Goal: Information Seeking & Learning: Check status

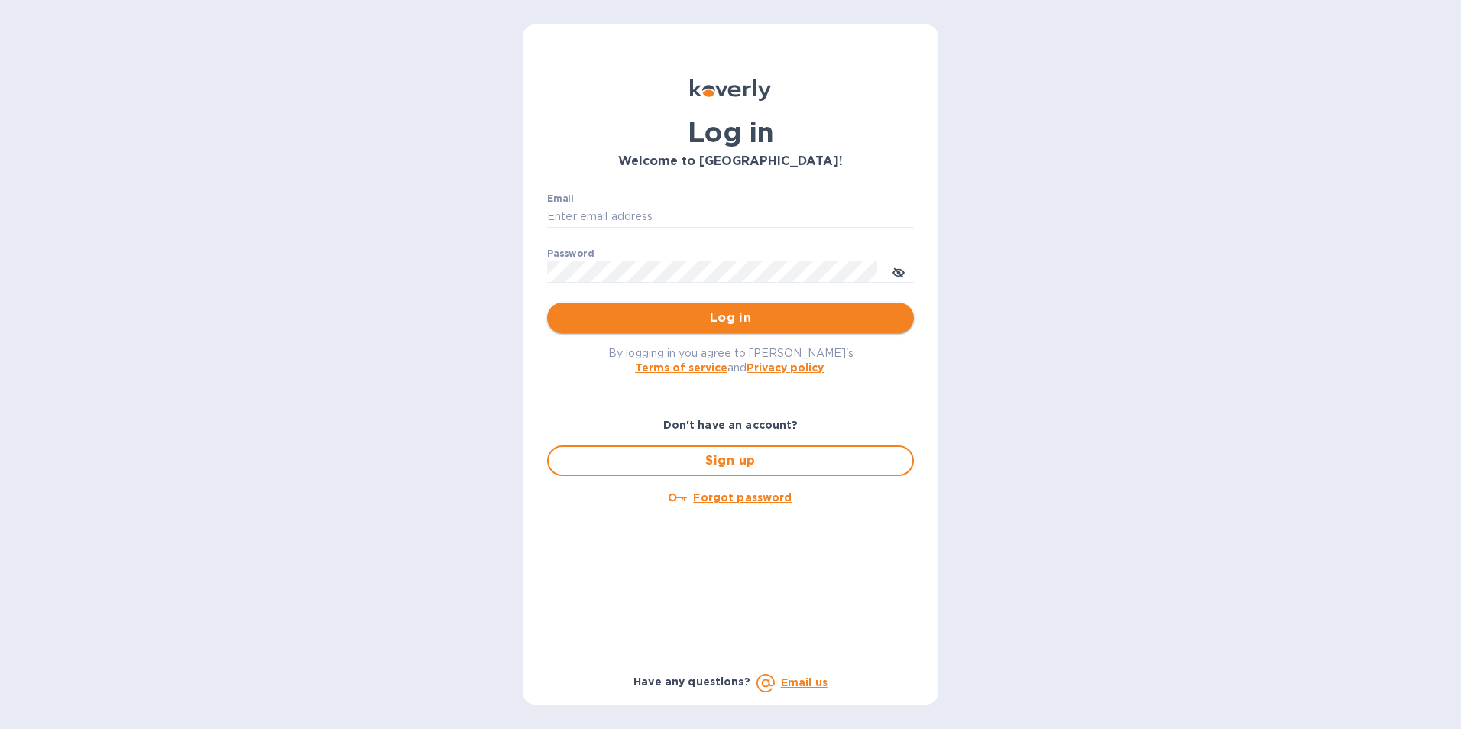
type input "jan.blandford@jas.com"
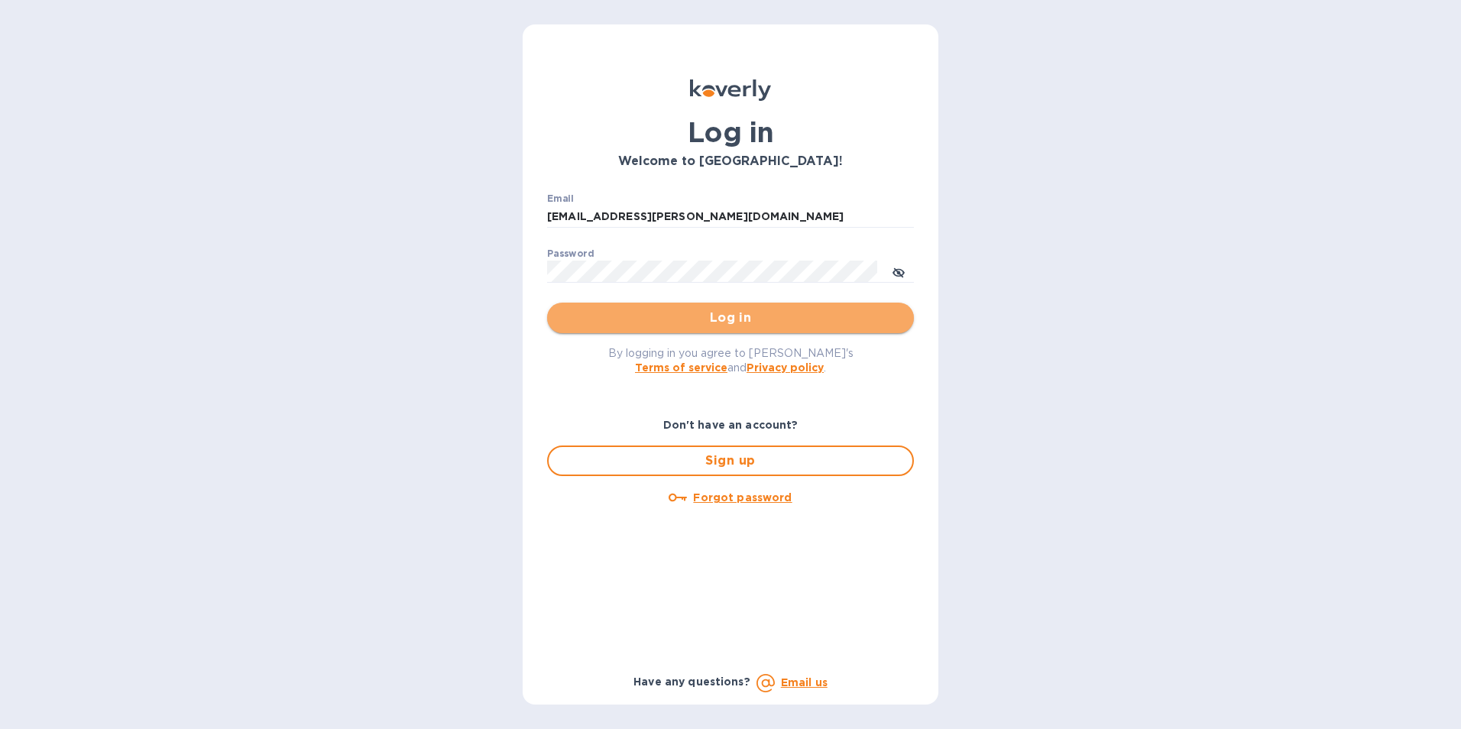
click at [732, 319] on span "Log in" at bounding box center [730, 318] width 342 height 18
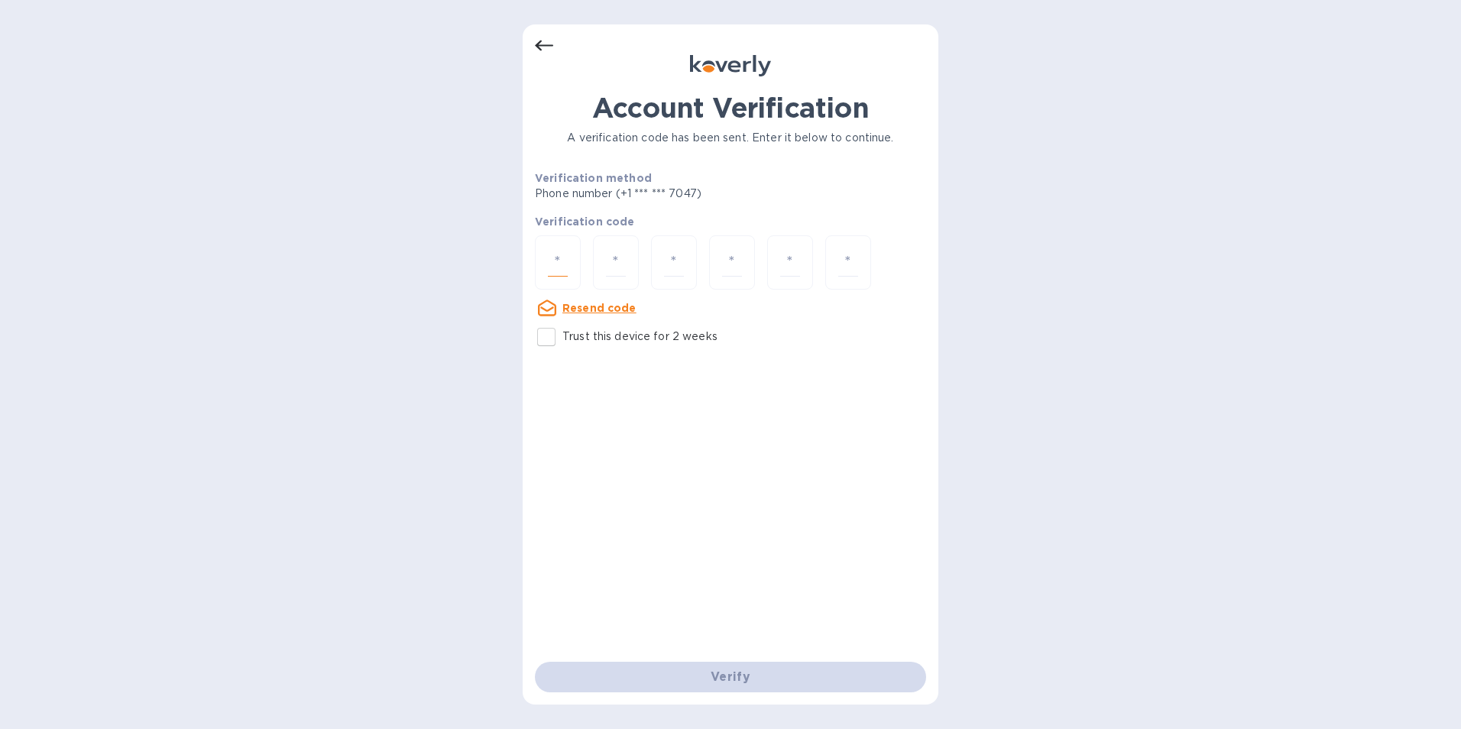
click at [559, 258] on input "number" at bounding box center [558, 262] width 20 height 28
type input "3"
type input "4"
type input "5"
type input "4"
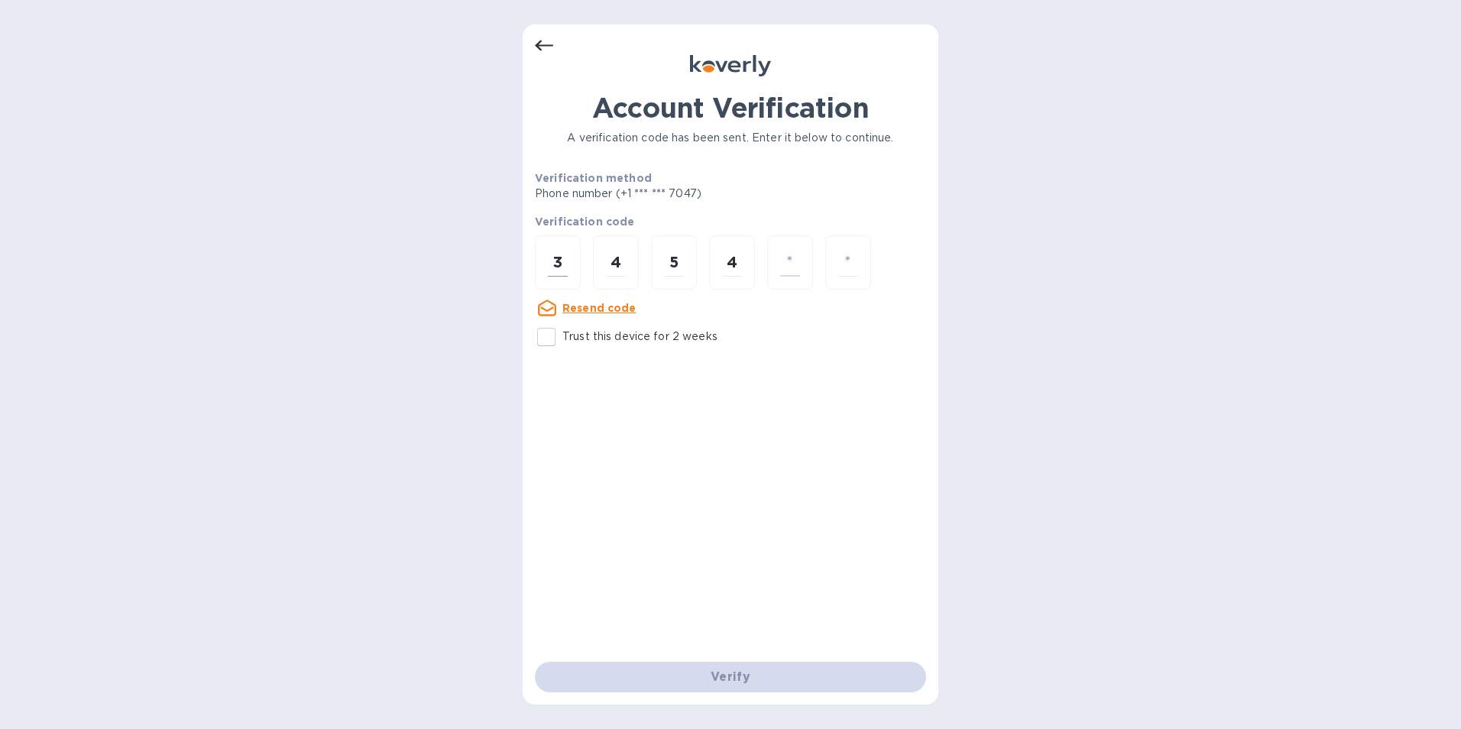
type input "9"
type input "3"
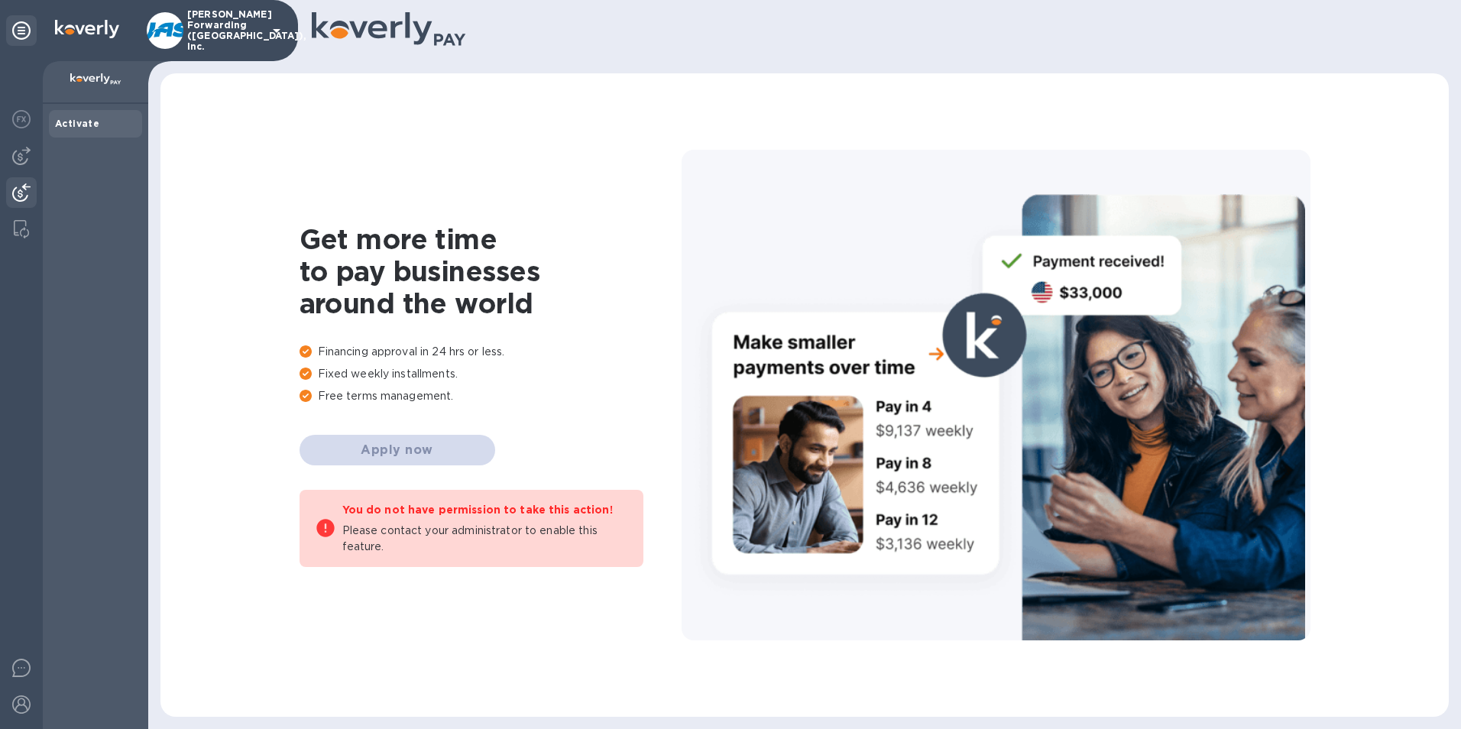
click at [21, 192] on img at bounding box center [21, 192] width 18 height 18
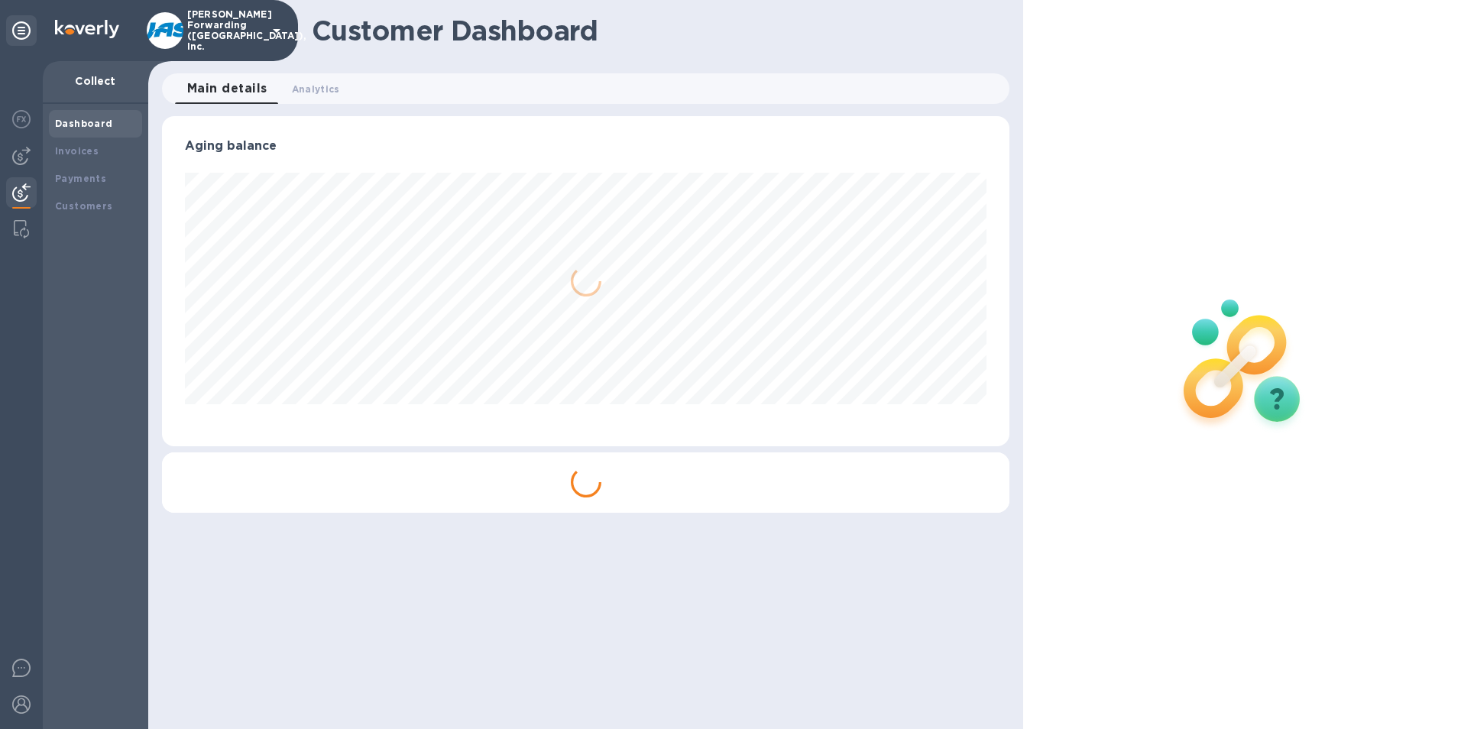
scroll to position [330, 848]
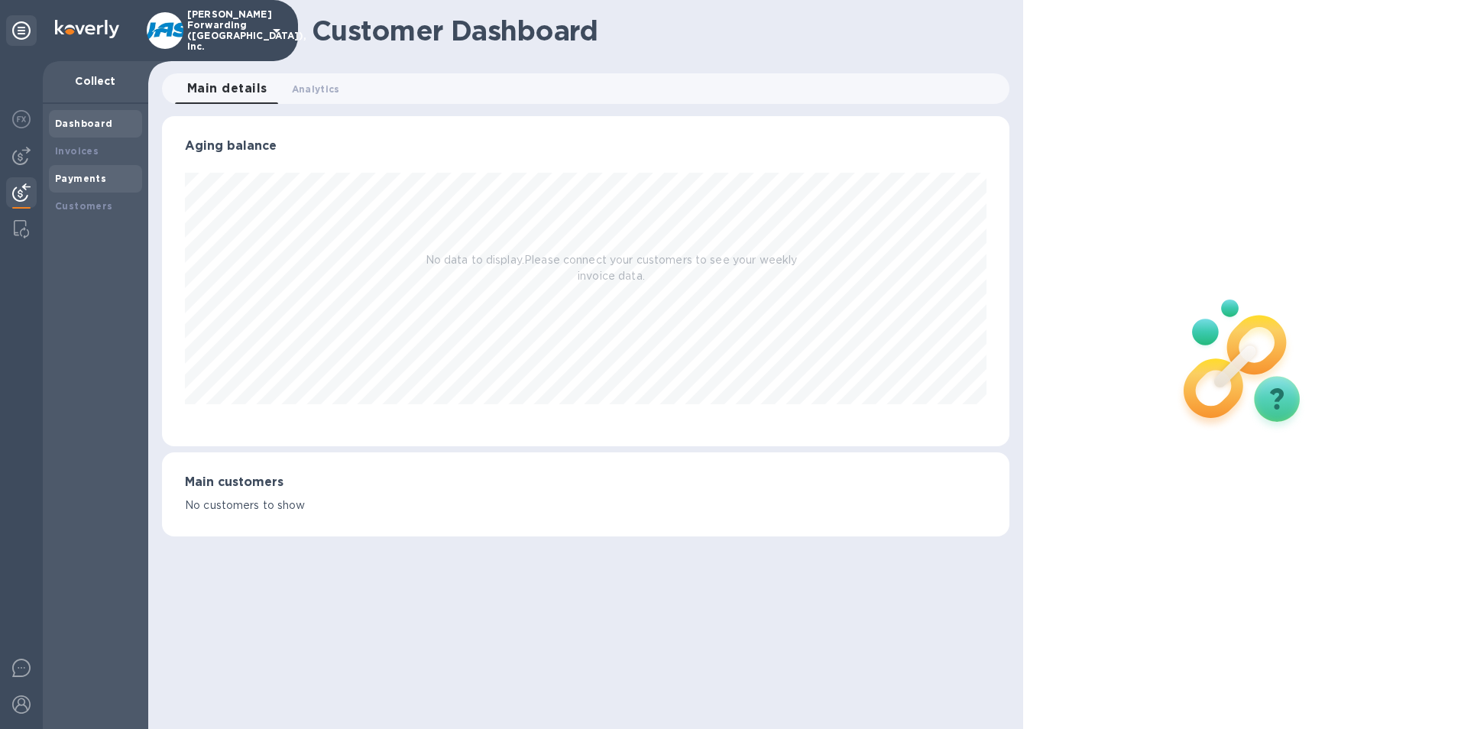
click at [76, 178] on b "Payments" at bounding box center [80, 178] width 51 height 11
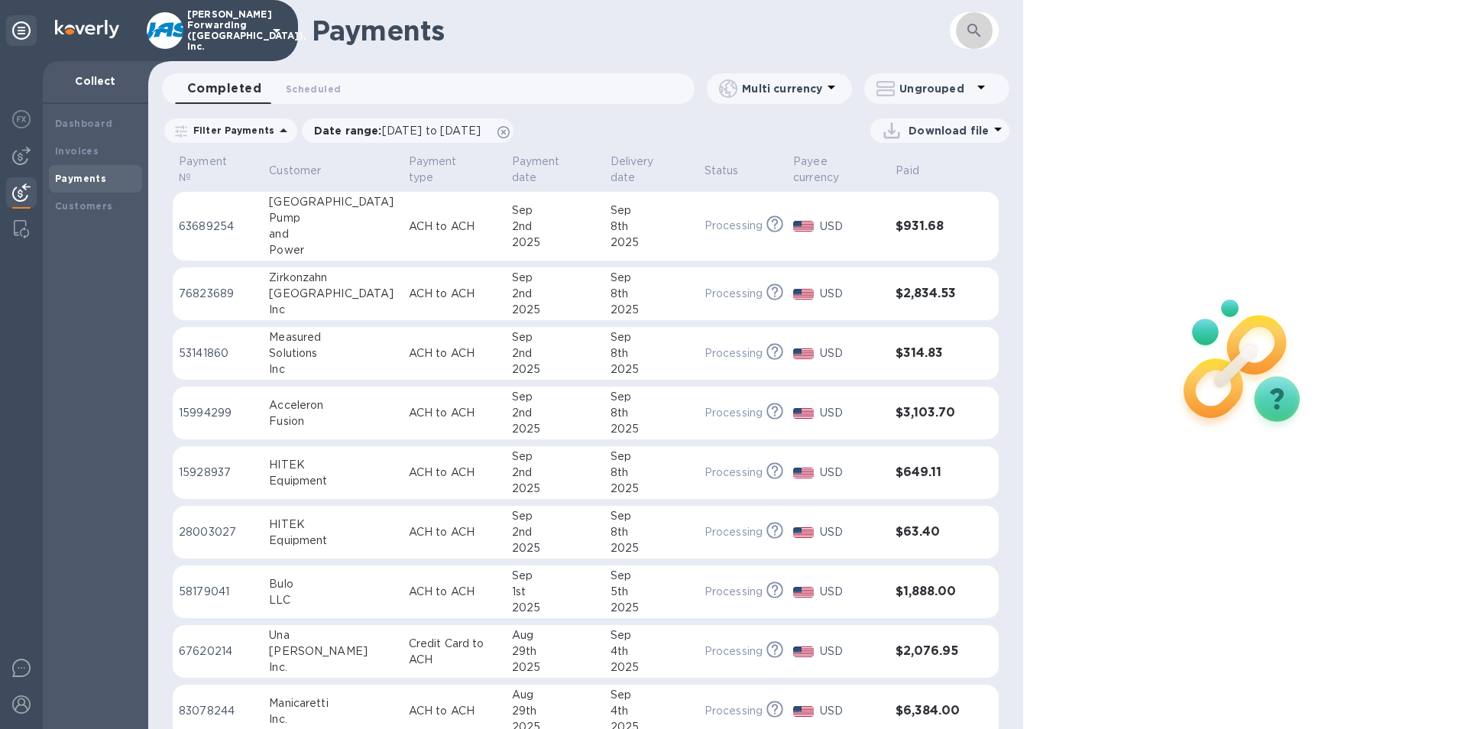
click at [977, 28] on icon "button" at bounding box center [974, 30] width 13 height 13
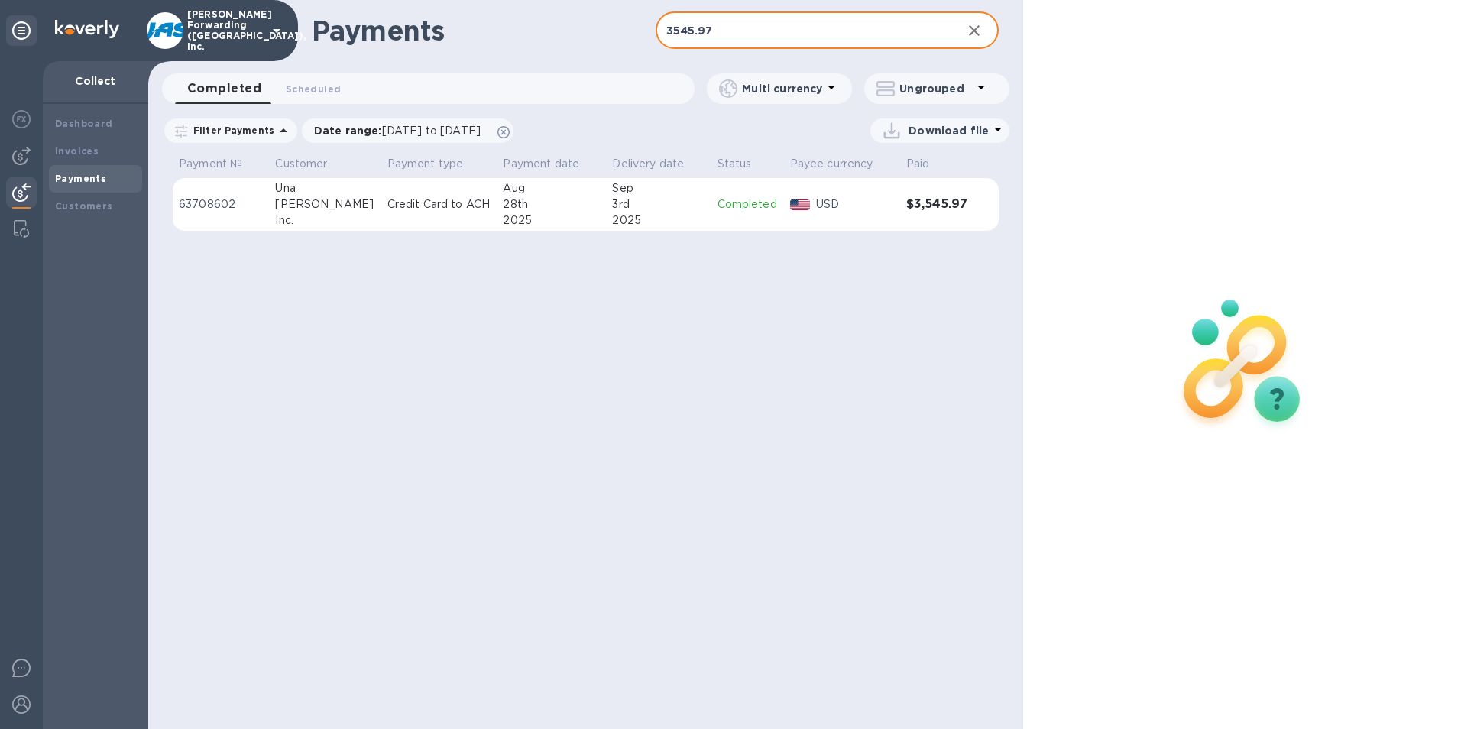
type input "3545.97"
click at [250, 206] on p "63708602" at bounding box center [221, 204] width 84 height 16
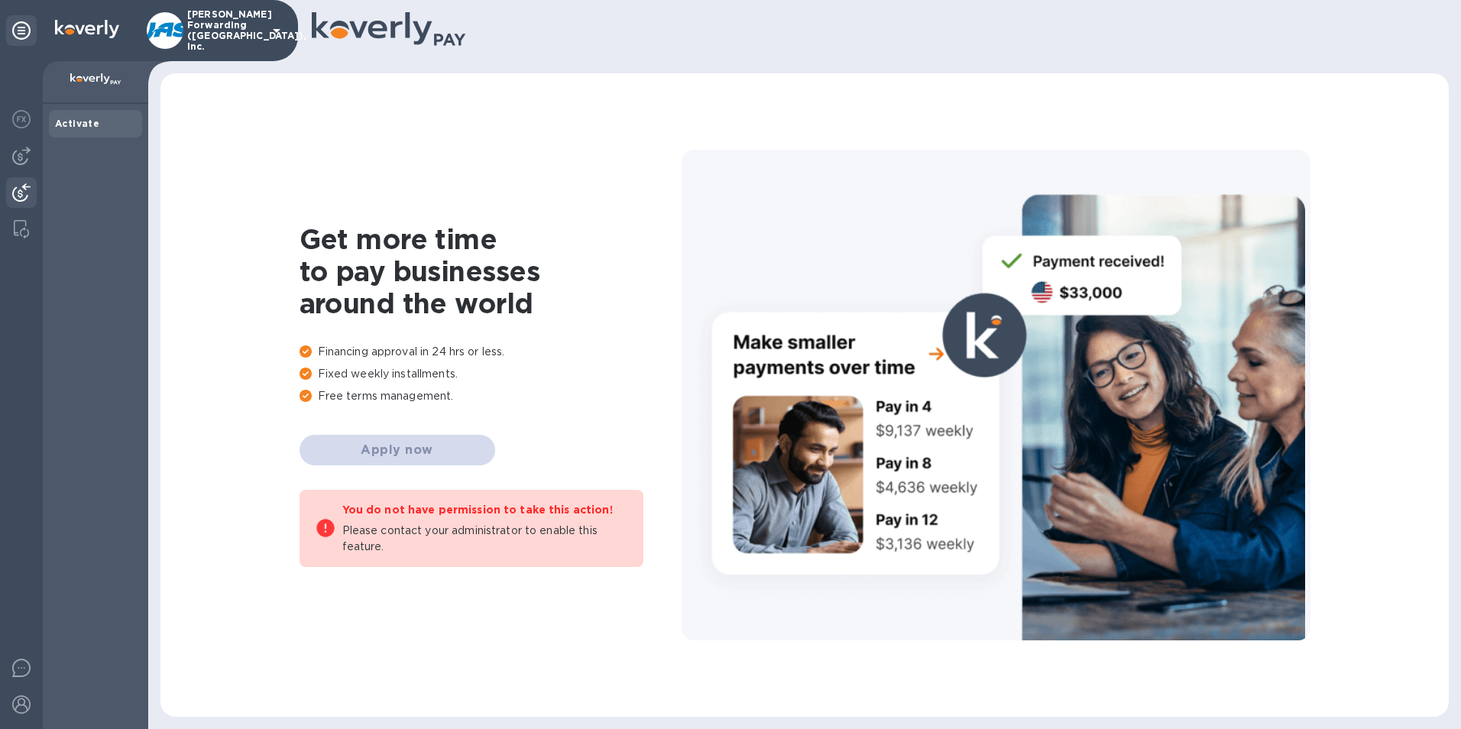
click at [21, 186] on img at bounding box center [21, 192] width 18 height 18
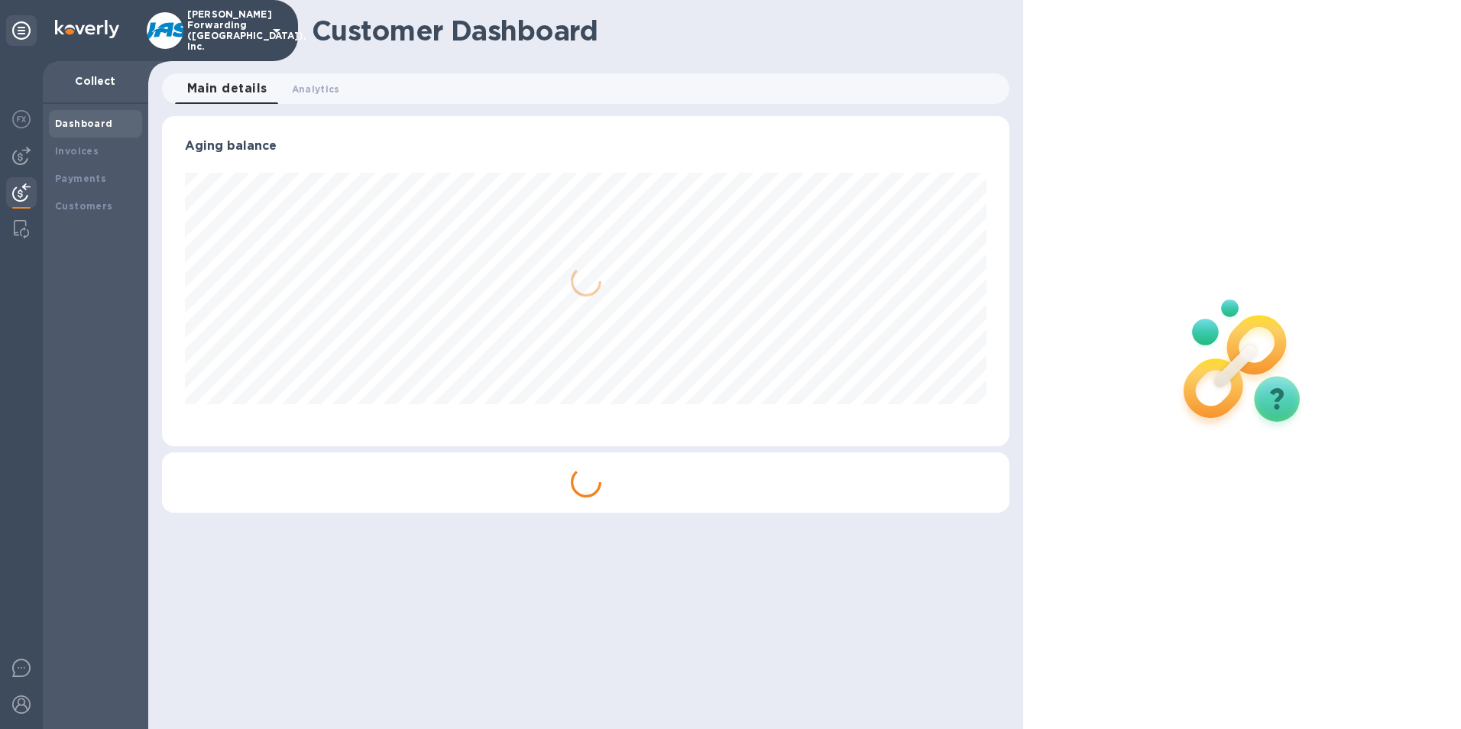
scroll to position [330, 848]
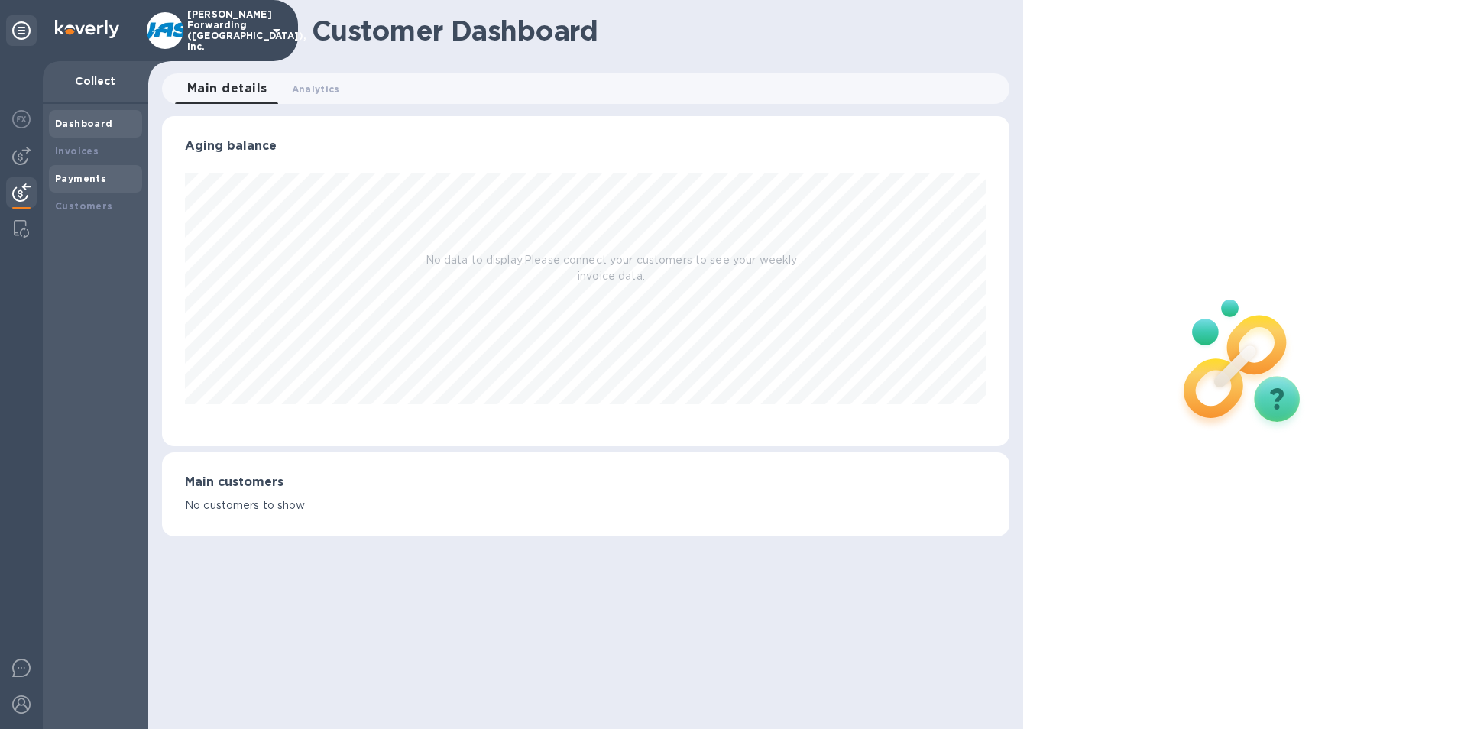
click at [89, 177] on b "Payments" at bounding box center [80, 178] width 51 height 11
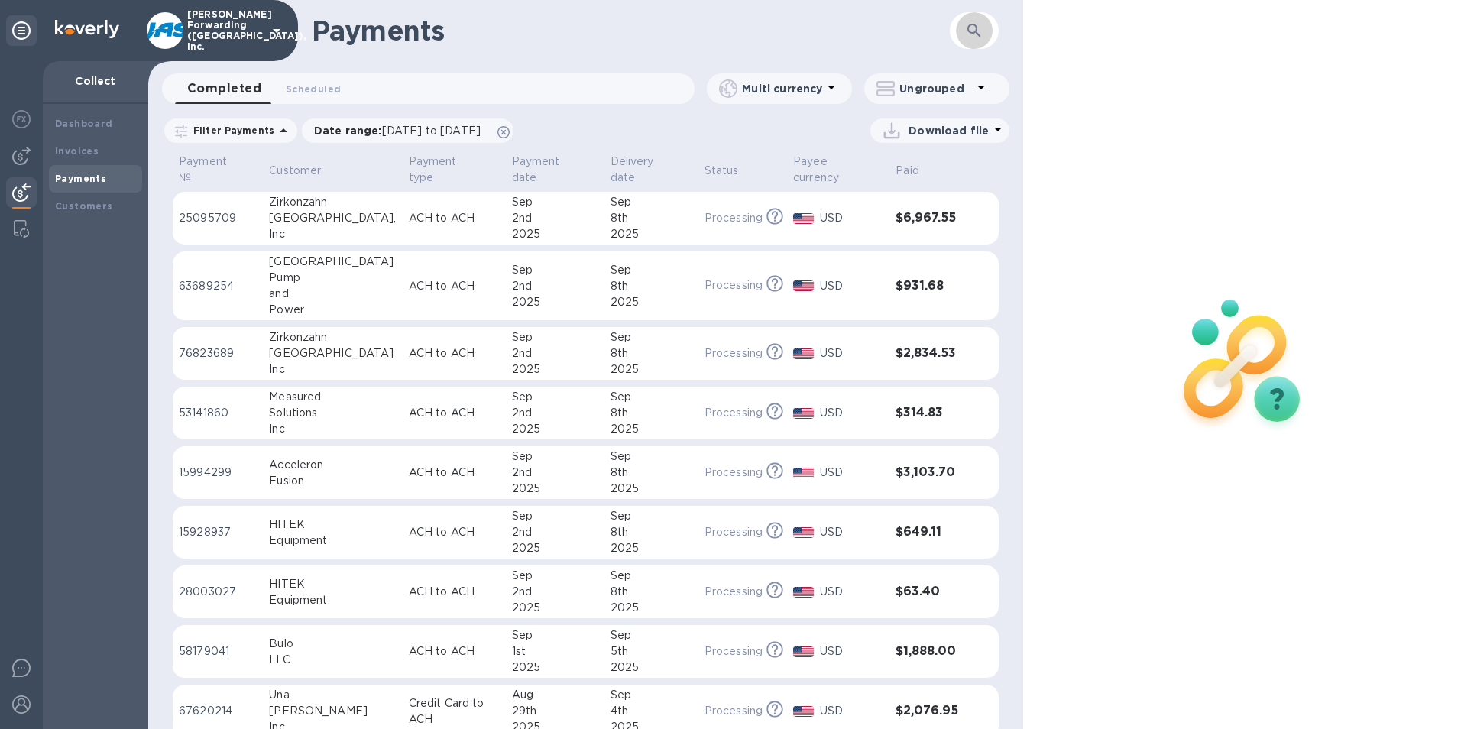
click at [974, 27] on icon "button" at bounding box center [974, 30] width 18 height 18
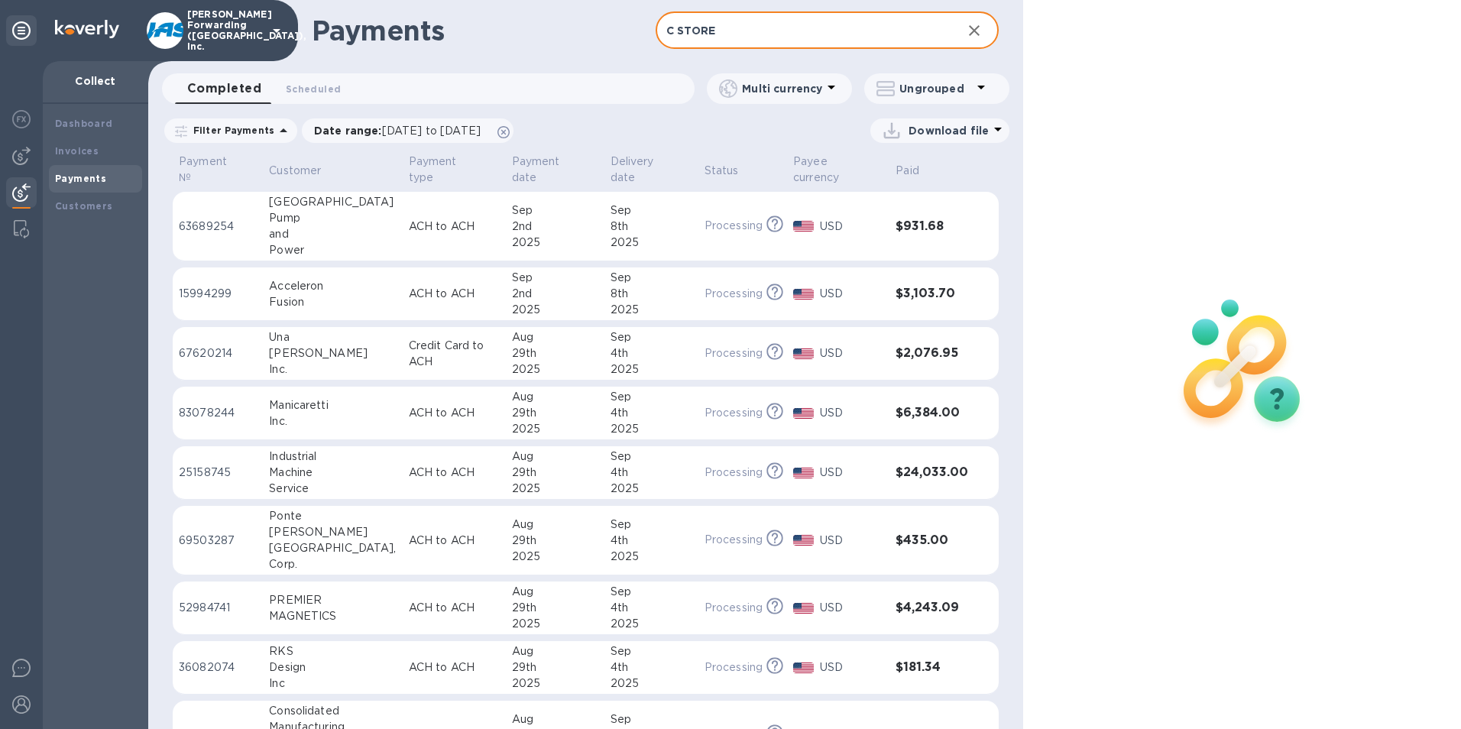
type input "C STORE"
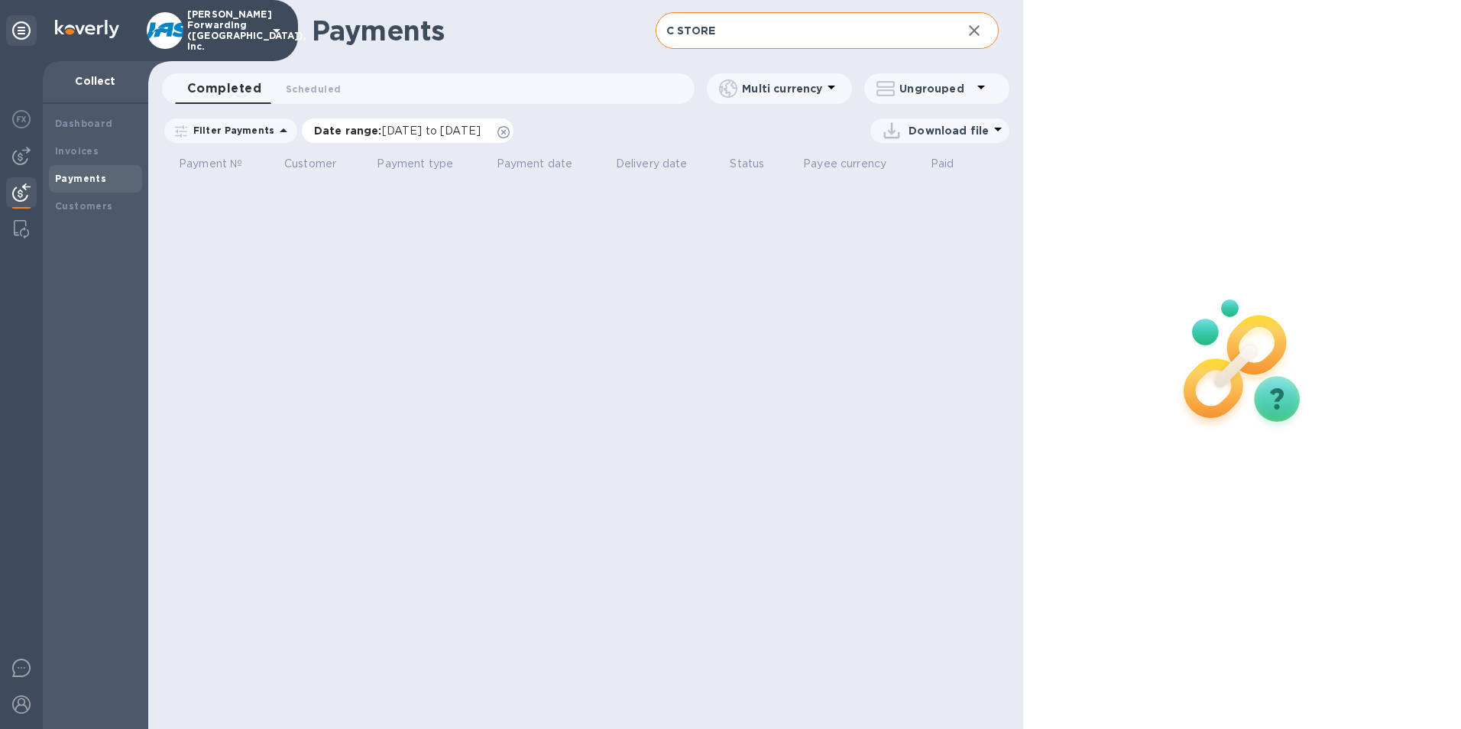
click at [348, 131] on p "Date range : [DATE] to [DATE]" at bounding box center [401, 130] width 174 height 15
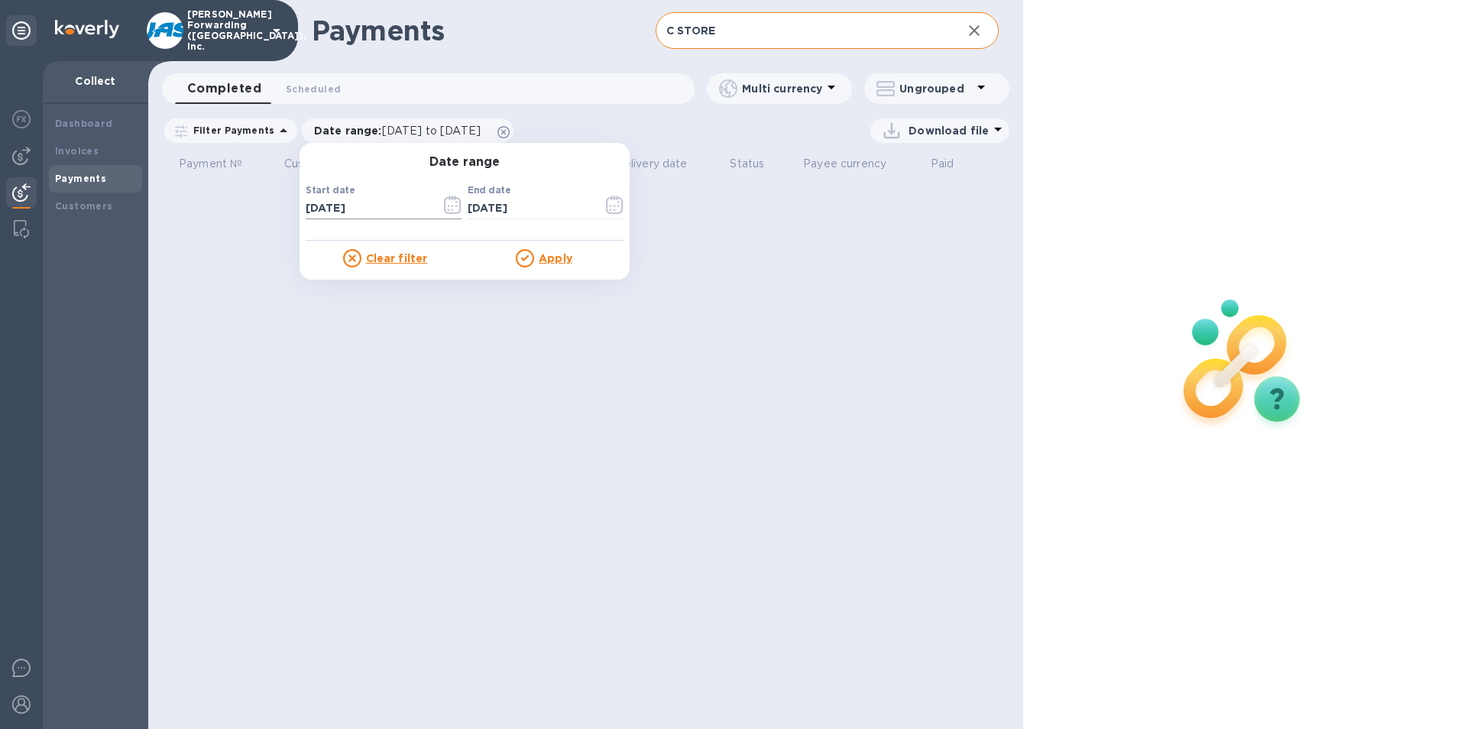
click at [444, 200] on icon "button" at bounding box center [453, 205] width 18 height 18
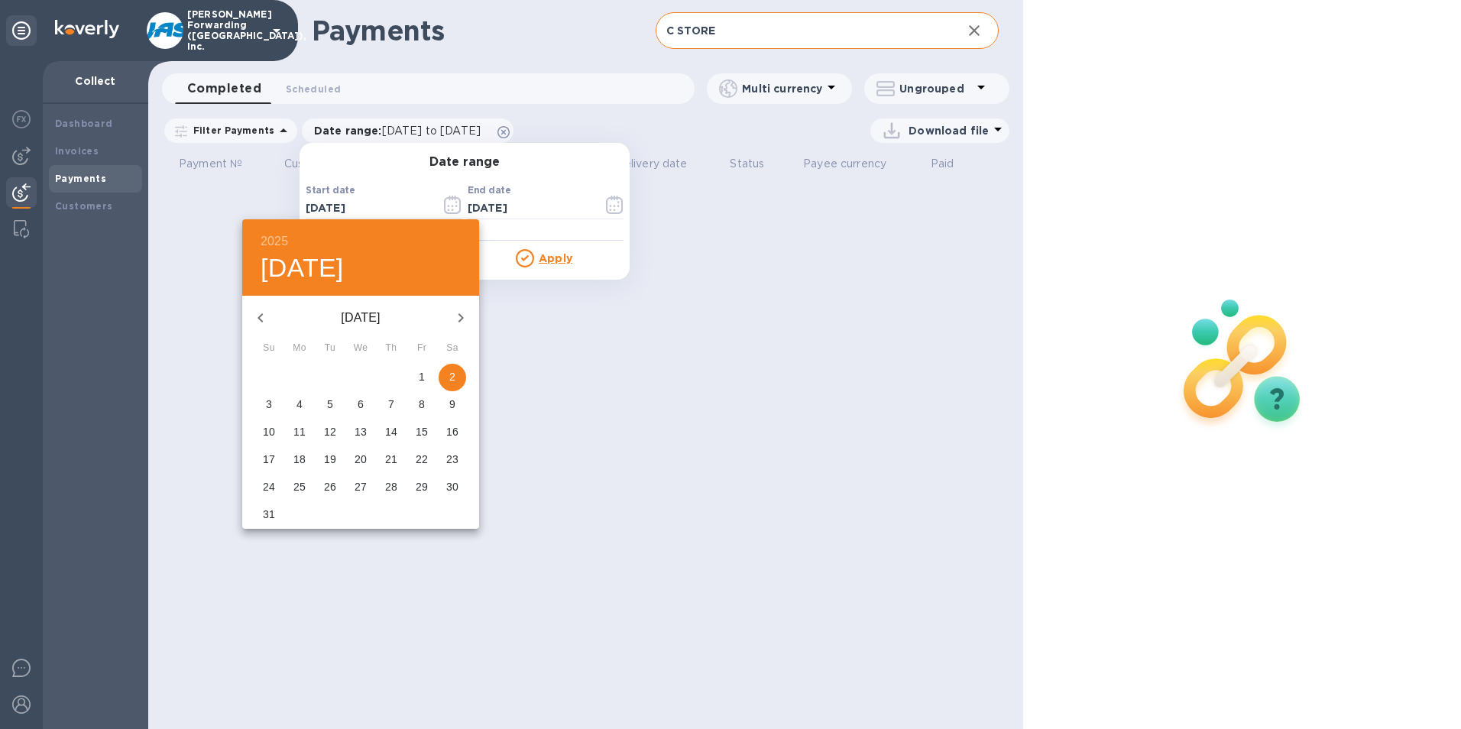
click at [261, 317] on icon "button" at bounding box center [260, 318] width 18 height 18
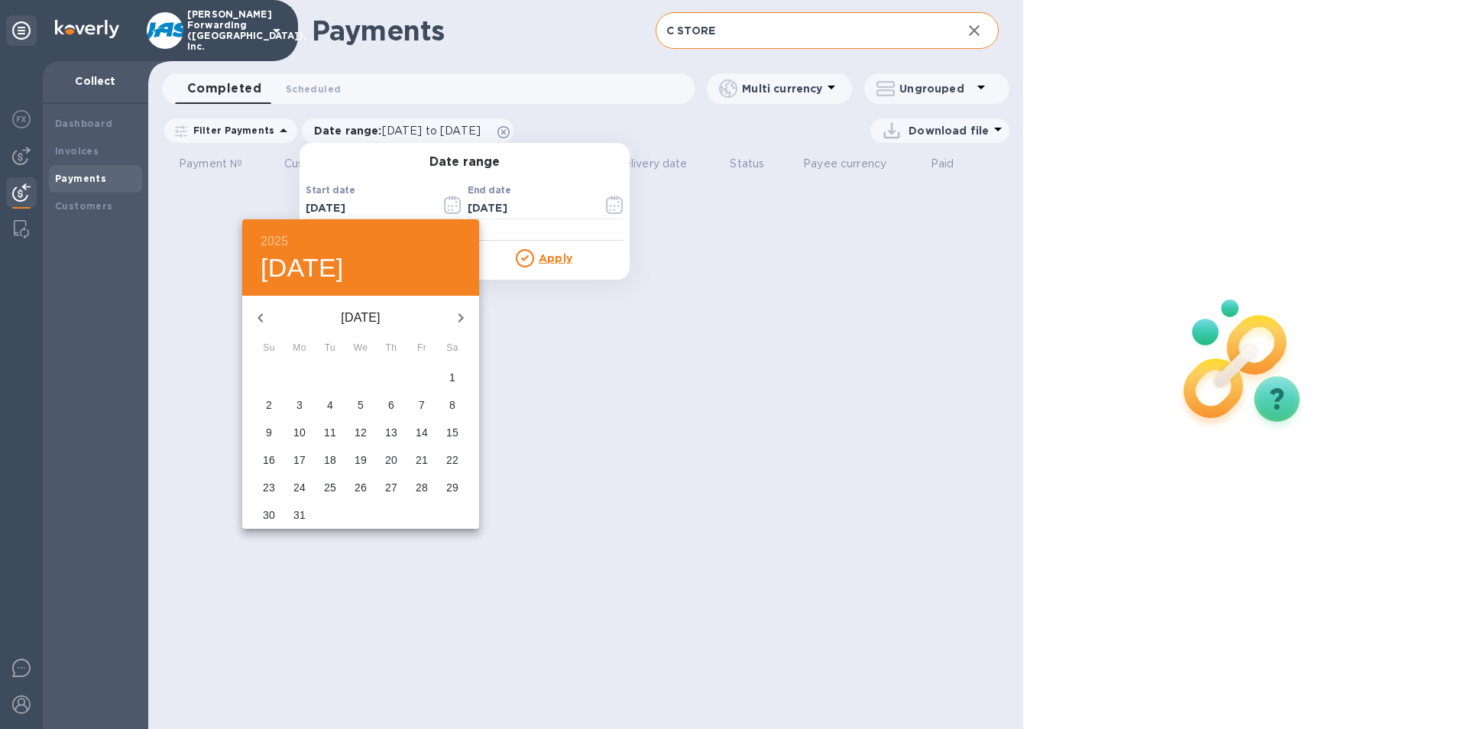
click at [261, 317] on icon "button" at bounding box center [260, 318] width 18 height 18
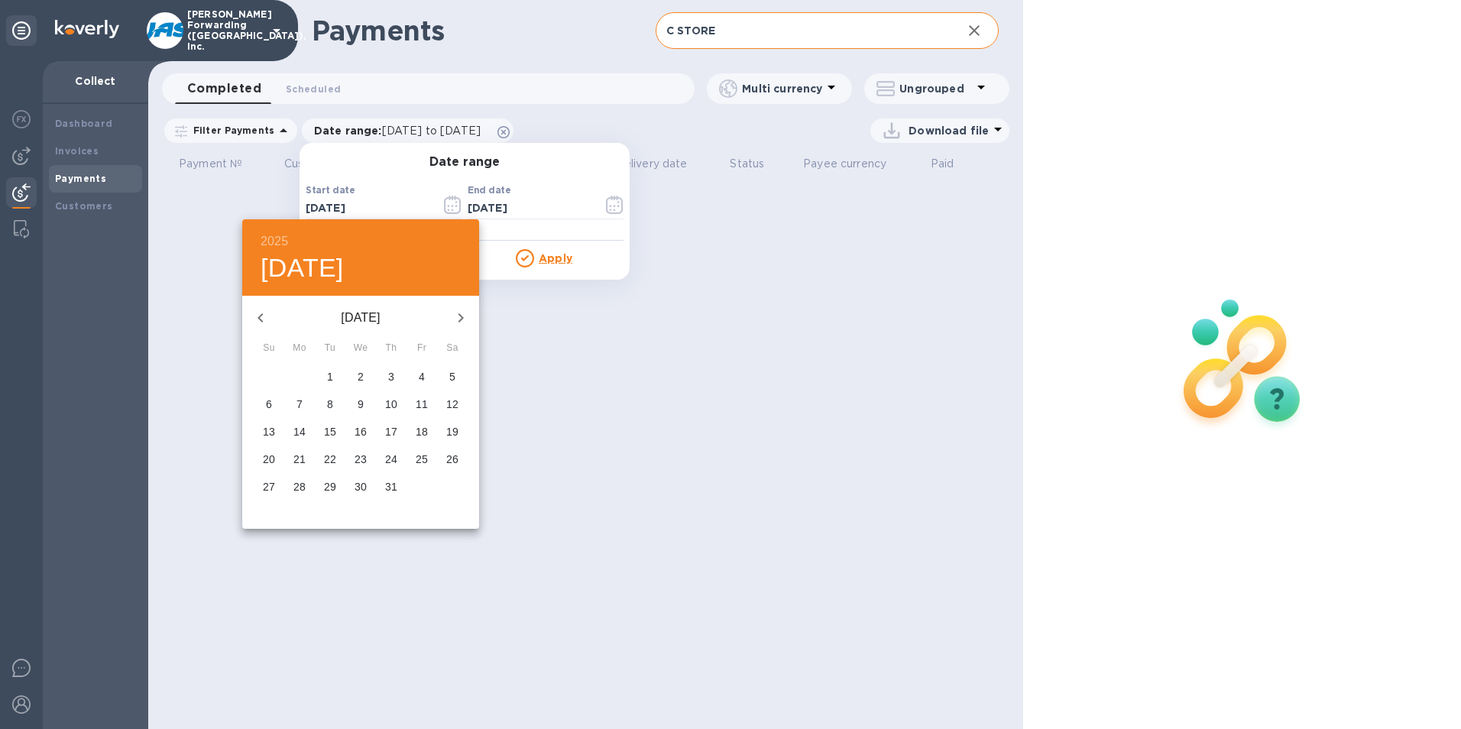
click at [331, 374] on p "1" at bounding box center [330, 376] width 6 height 15
type input "[DATE]"
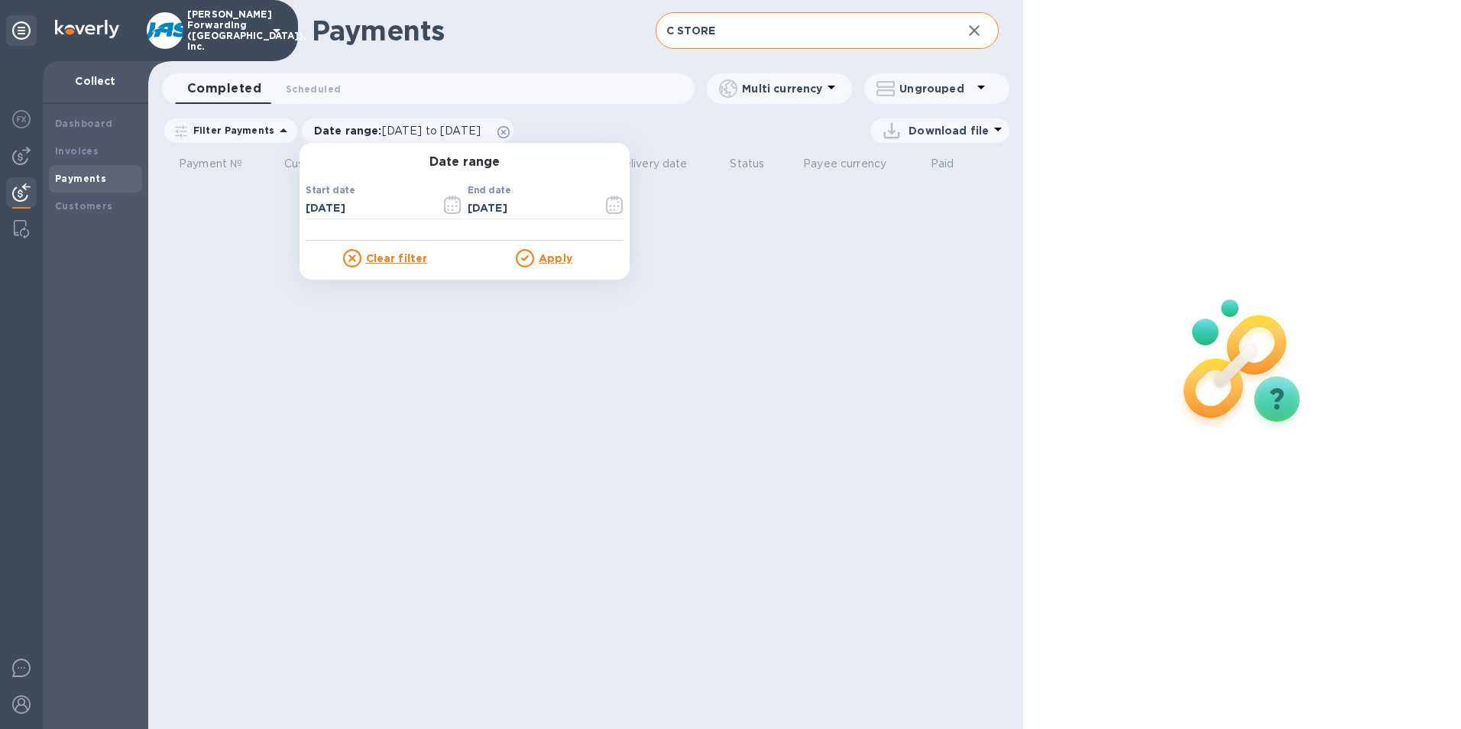
click at [551, 257] on u "Apply" at bounding box center [556, 258] width 34 height 12
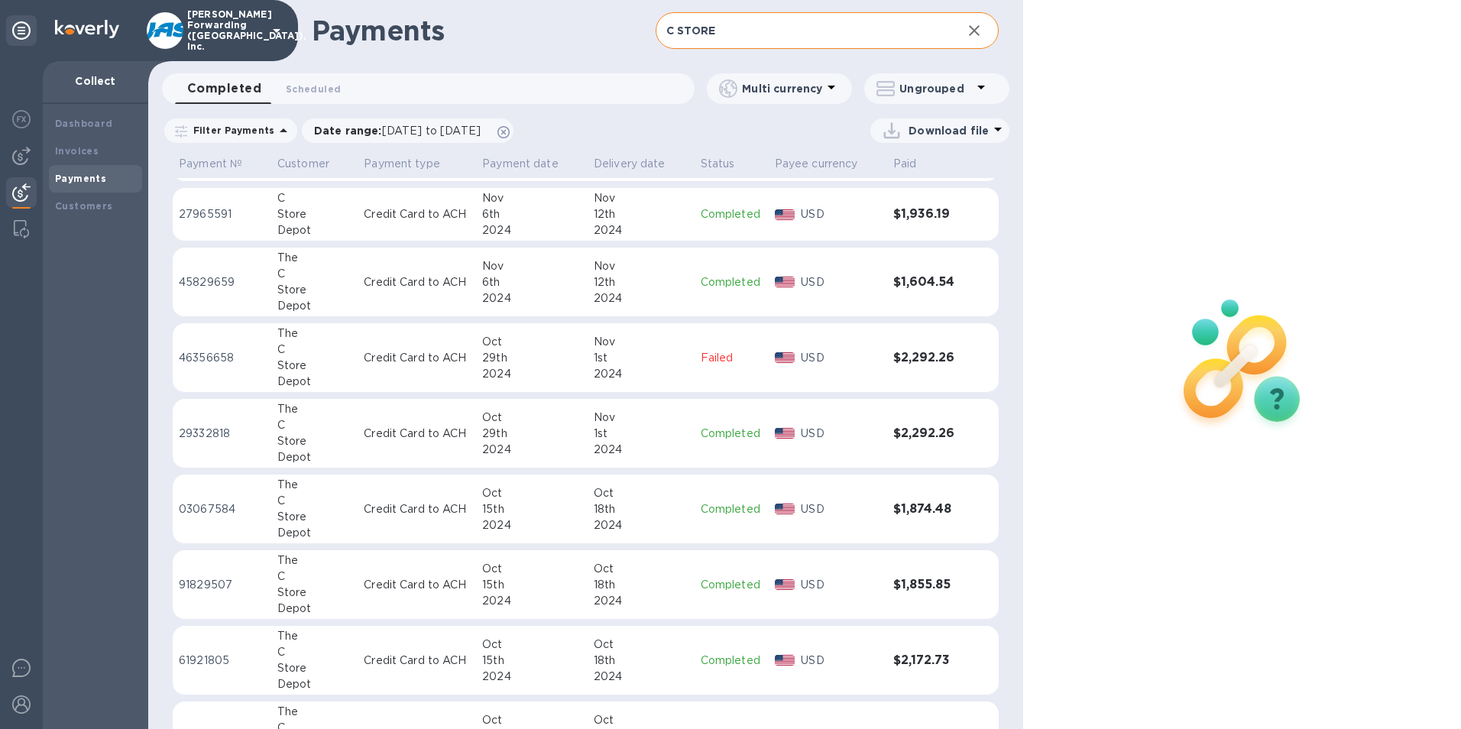
scroll to position [623, 0]
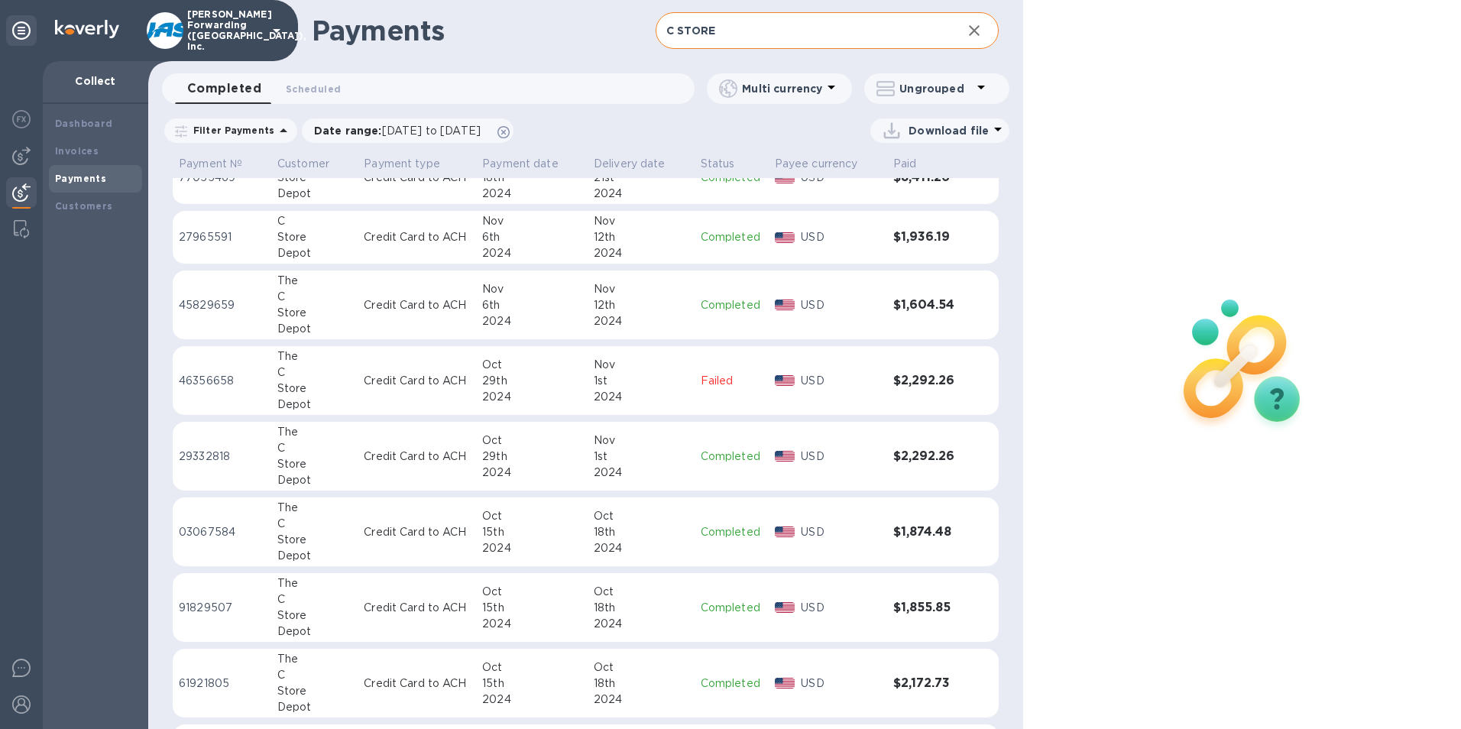
click at [275, 301] on td "The C Store Depot" at bounding box center [314, 306] width 86 height 70
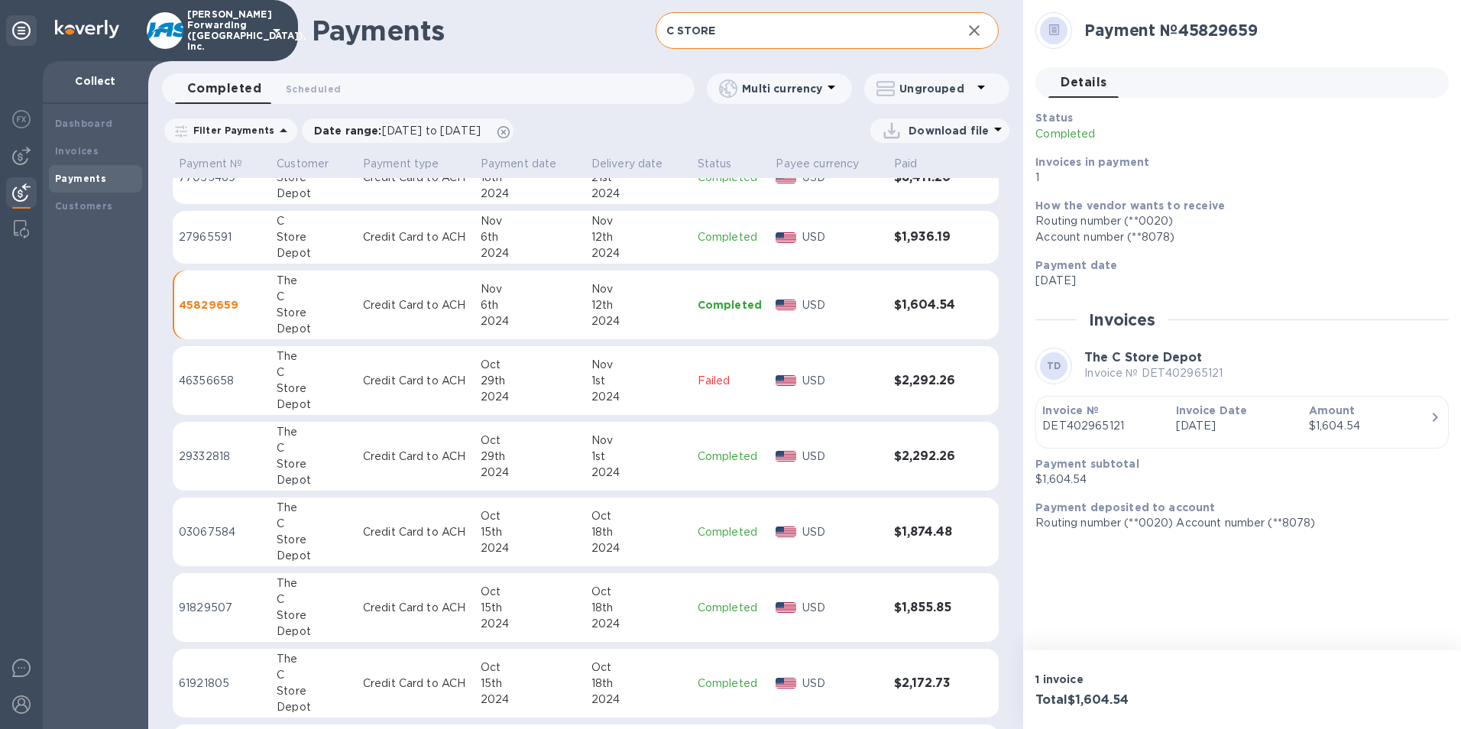
click at [893, 131] on icon at bounding box center [892, 128] width 8 height 11
click at [898, 164] on li "XLSX file" at bounding box center [941, 167] width 104 height 43
click at [1272, 551] on div "Payment № 45829659 Details 0 Status Completed Invoices in payment 1 How the ven…" at bounding box center [1242, 325] width 438 height 650
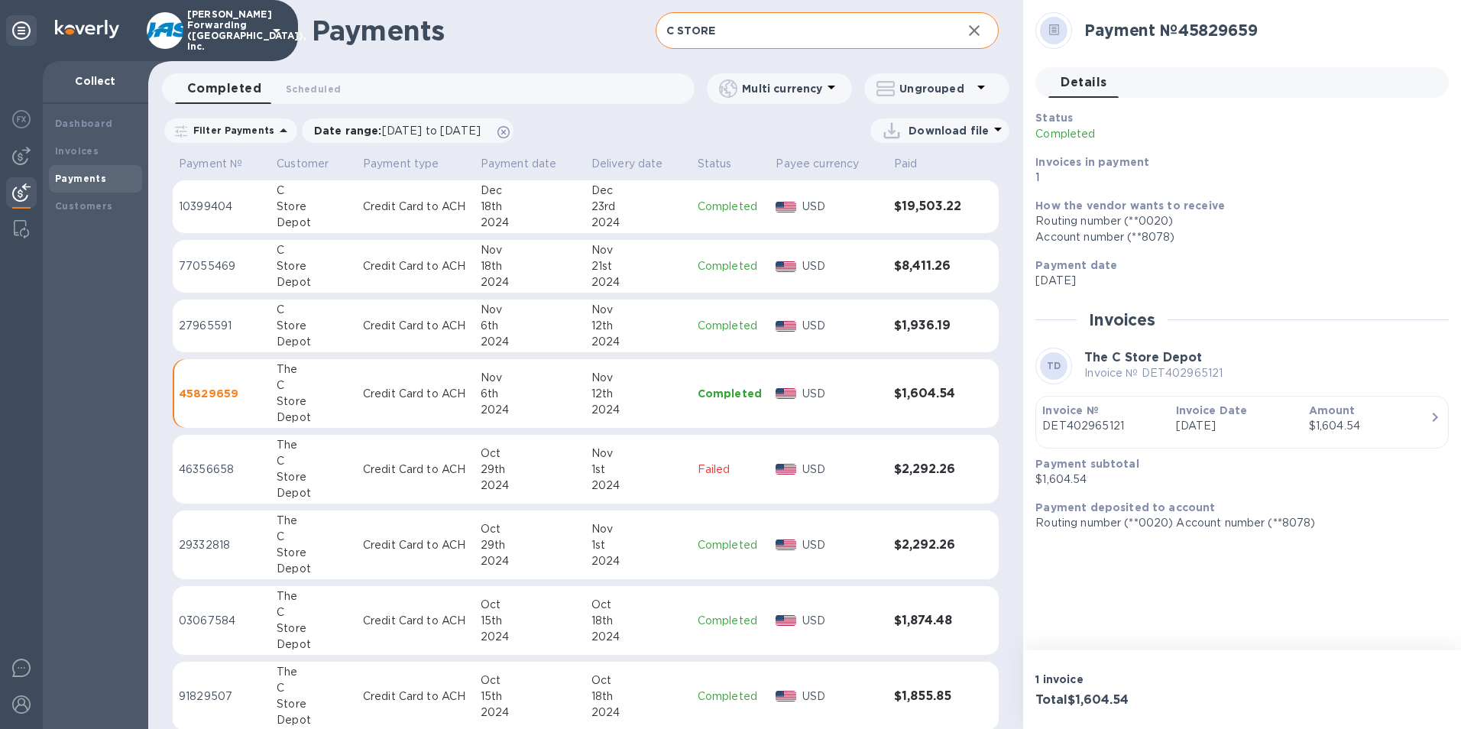
scroll to position [535, 0]
click at [656, 318] on div "12th" at bounding box center [639, 325] width 94 height 16
